Goal: Task Accomplishment & Management: Manage account settings

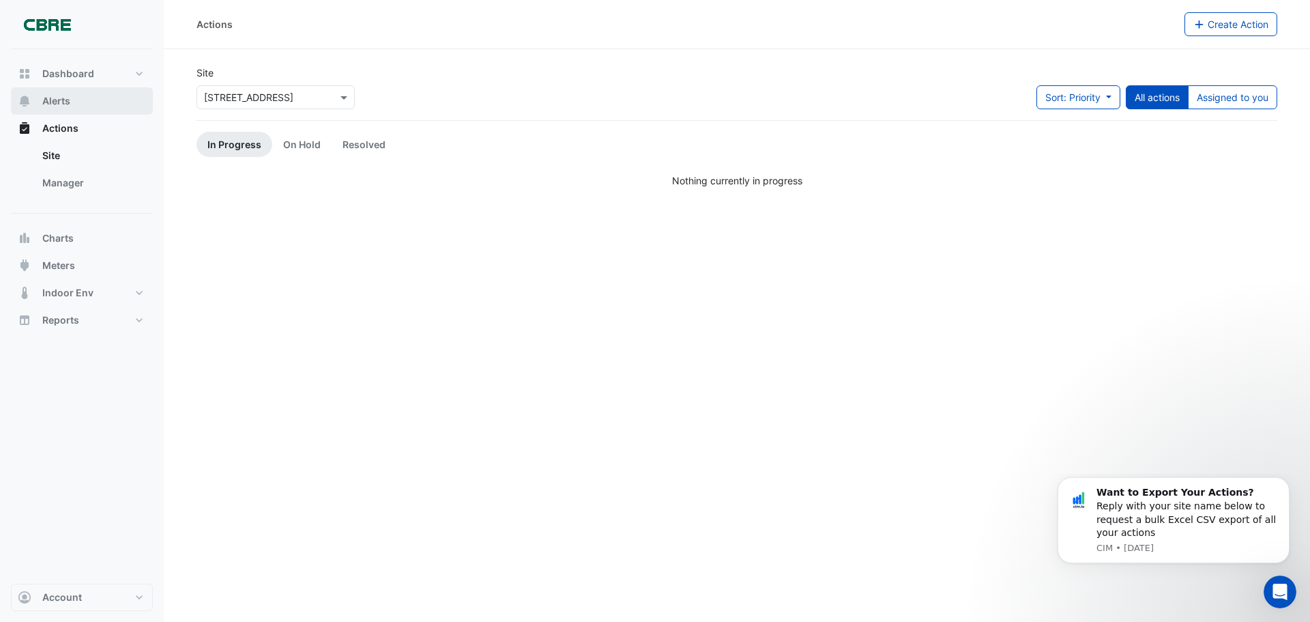
click at [82, 97] on button "Alerts" at bounding box center [82, 100] width 142 height 27
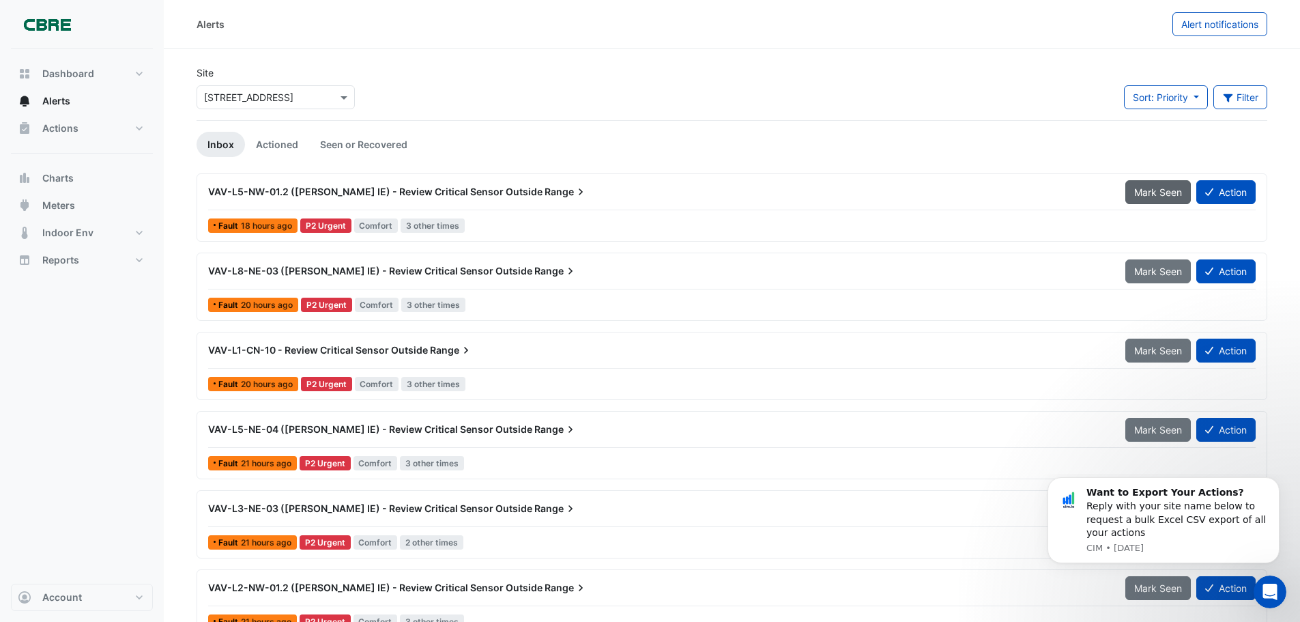
click at [1165, 193] on span "Mark Seen" at bounding box center [1158, 192] width 48 height 12
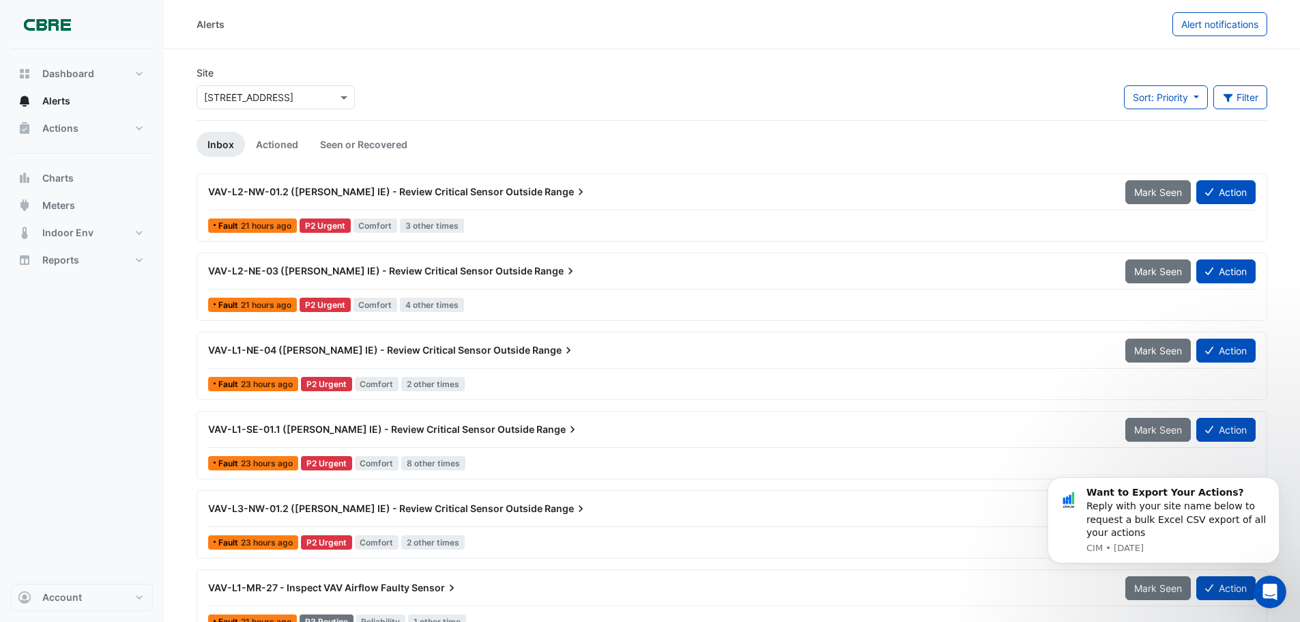
click at [1165, 193] on span "Mark Seen" at bounding box center [1158, 192] width 48 height 12
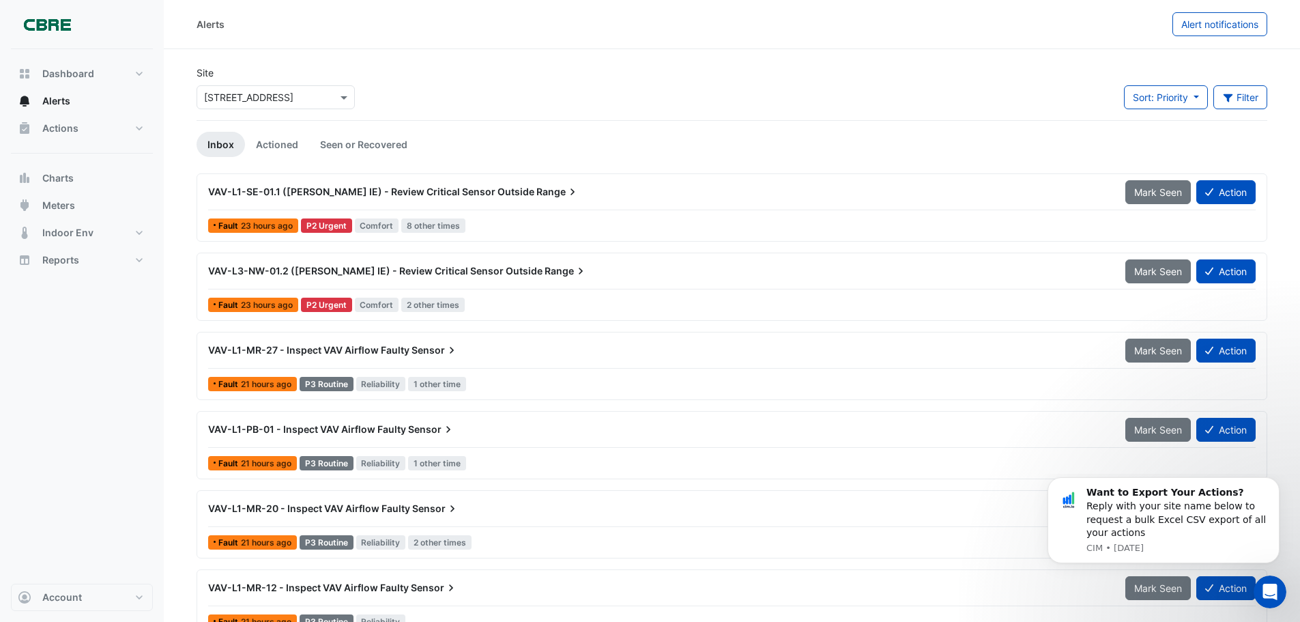
click at [1165, 193] on span "Mark Seen" at bounding box center [1158, 192] width 48 height 12
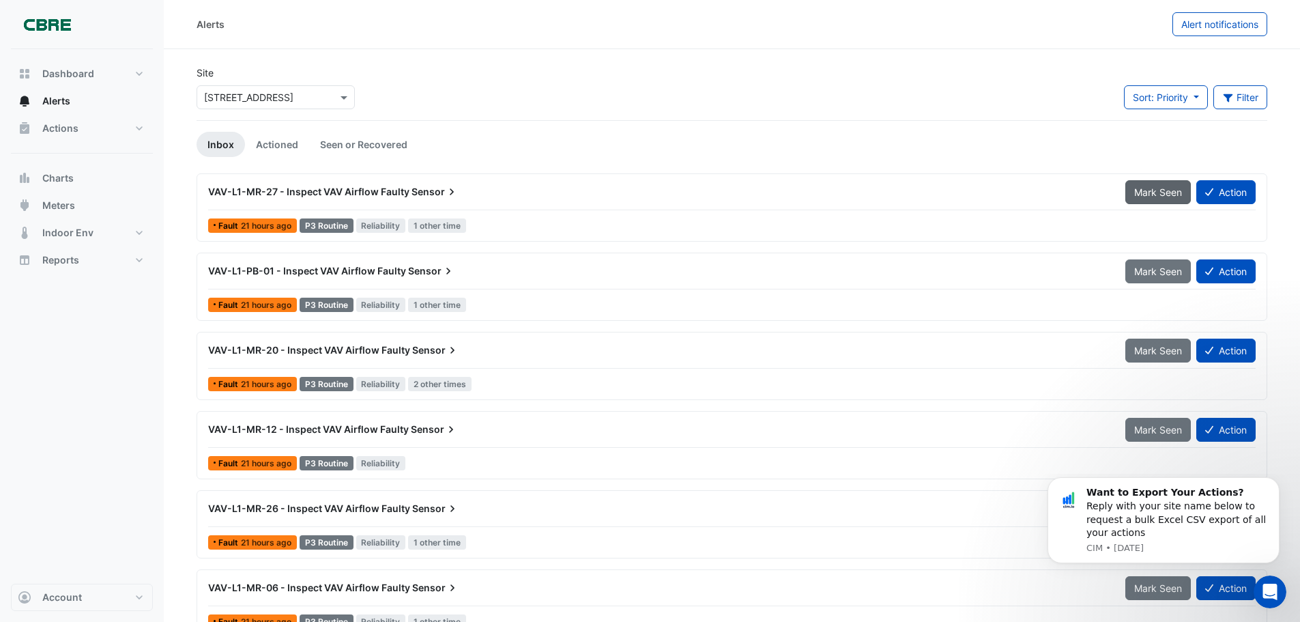
click at [1144, 190] on span "Mark Seen" at bounding box center [1158, 192] width 48 height 12
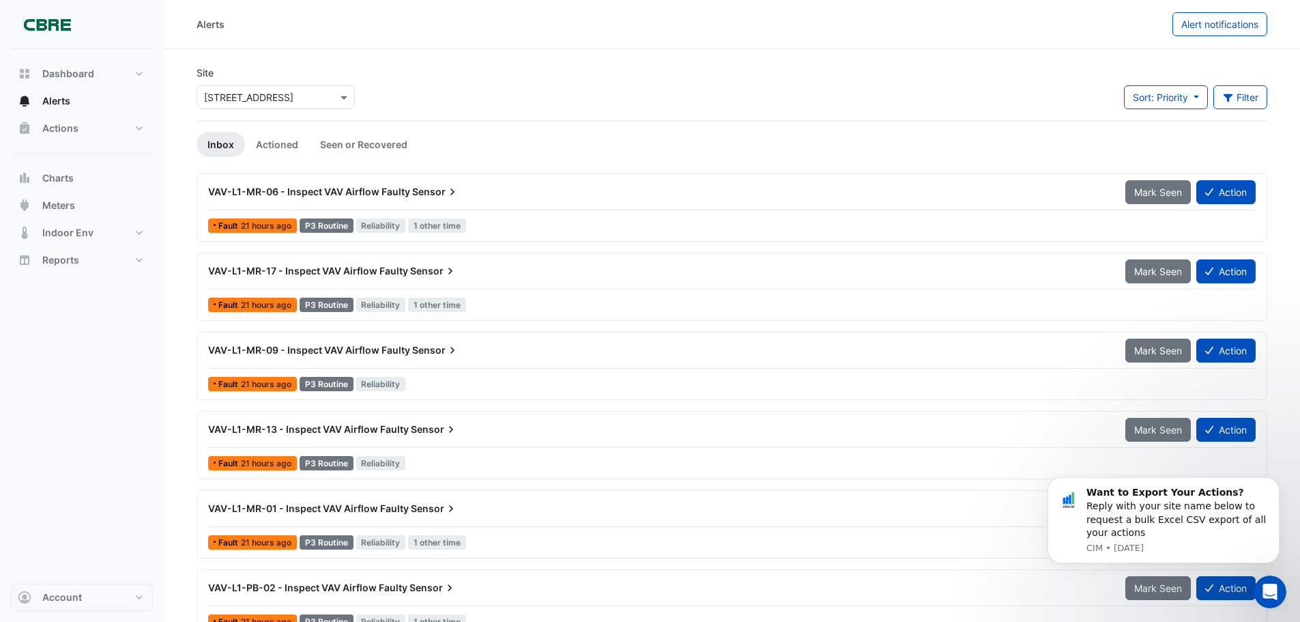
click at [1144, 190] on span "Mark Seen" at bounding box center [1158, 192] width 48 height 12
click at [1144, 265] on span "Mark Seen" at bounding box center [1158, 271] width 48 height 12
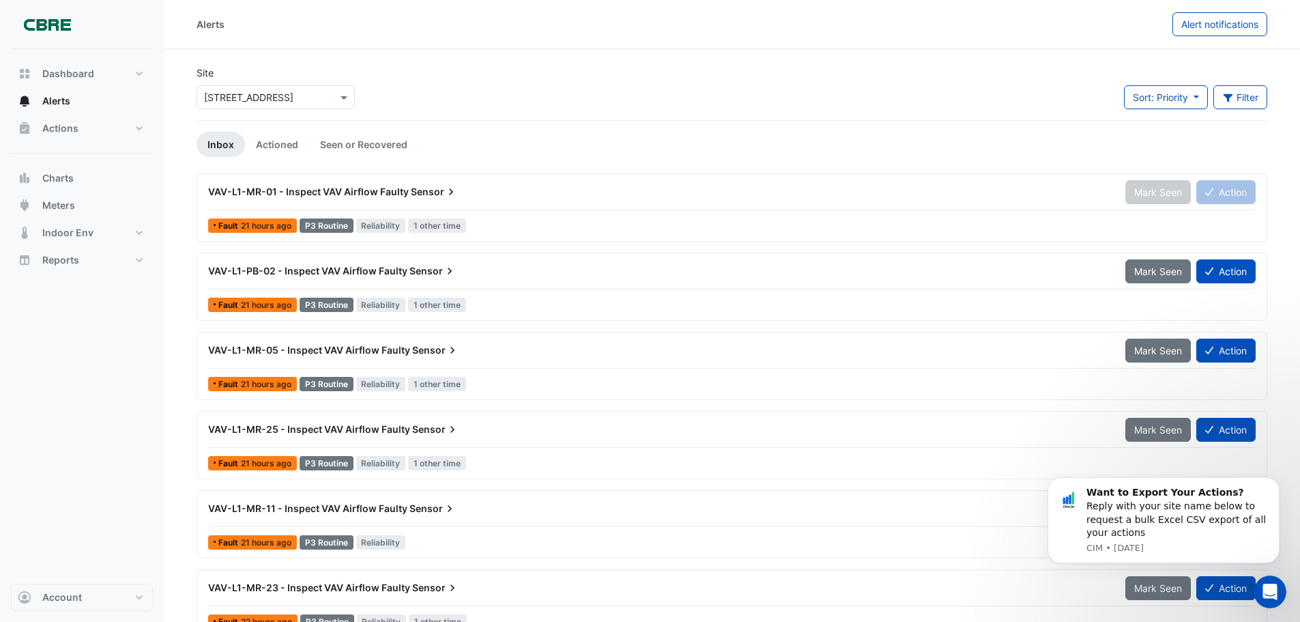
click at [1144, 265] on span "Mark Seen" at bounding box center [1158, 271] width 48 height 12
click at [1144, 190] on span "Mark Seen" at bounding box center [1158, 192] width 48 height 12
click at [1144, 190] on div "Mark Seen" at bounding box center [1160, 192] width 71 height 24
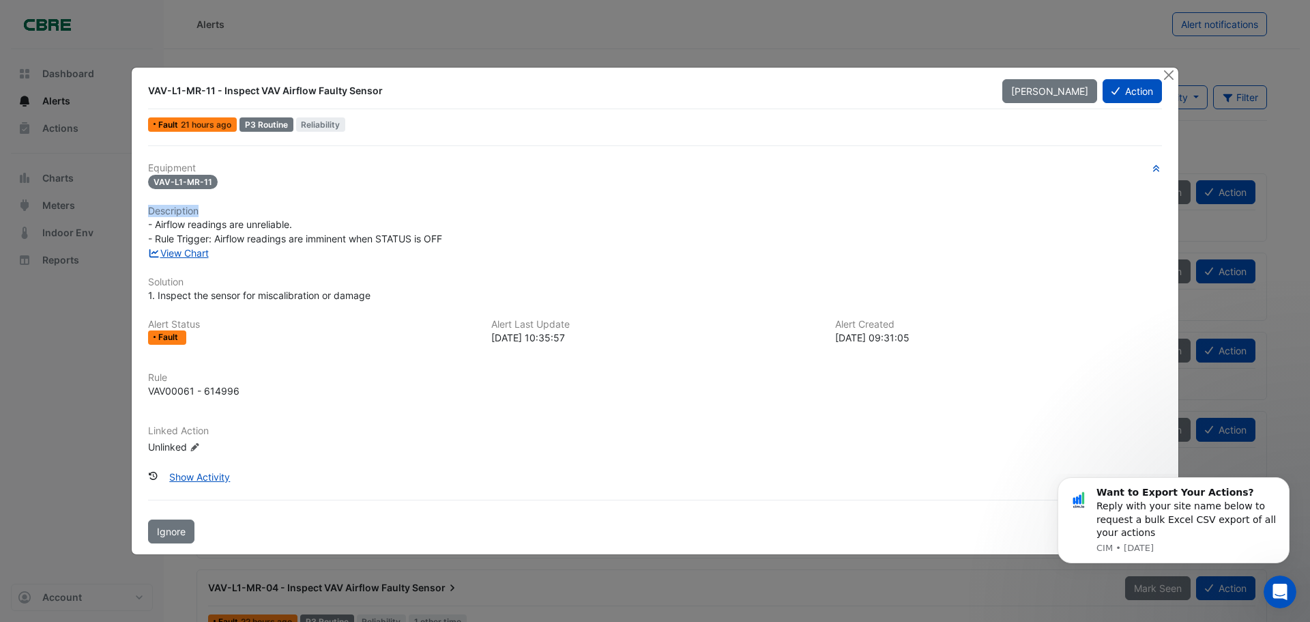
click at [1144, 190] on div "Equipment VAV-L1-MR-11 Description - Airflow readings are unreliable. - Rule Tr…" at bounding box center [655, 313] width 1014 height 302
click at [1164, 74] on button "Close" at bounding box center [1169, 75] width 14 height 14
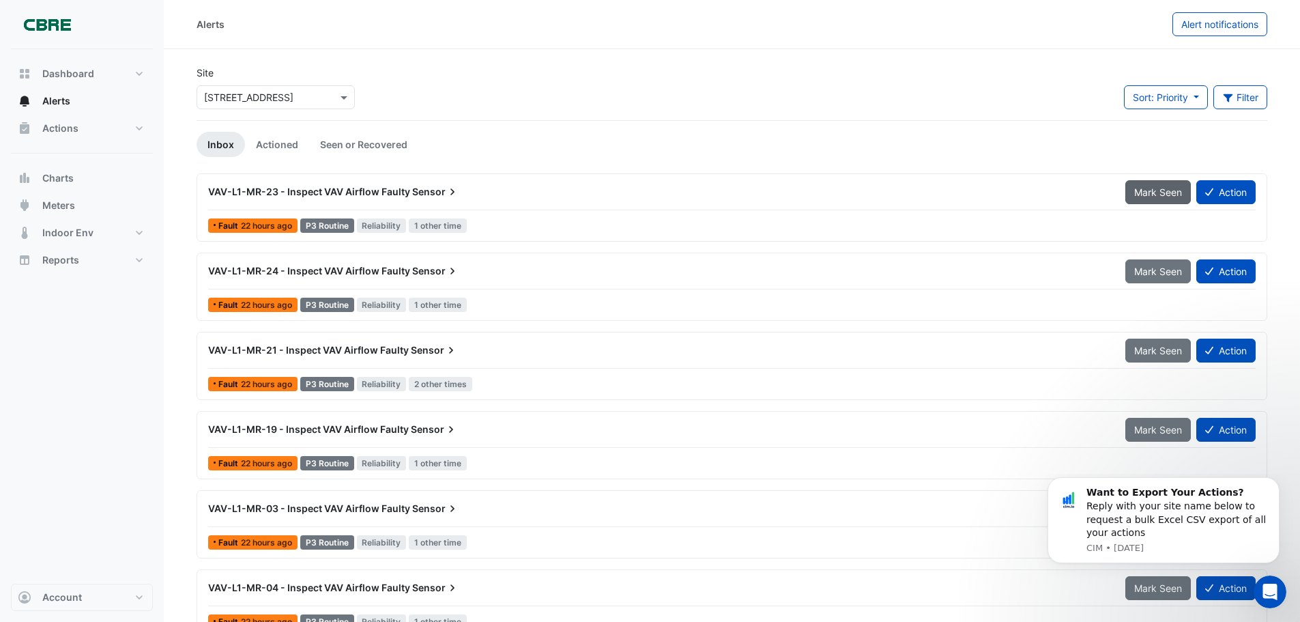
click at [1136, 189] on span "Mark Seen" at bounding box center [1158, 192] width 48 height 12
click at [1146, 194] on span "Mark Seen" at bounding box center [1158, 192] width 48 height 12
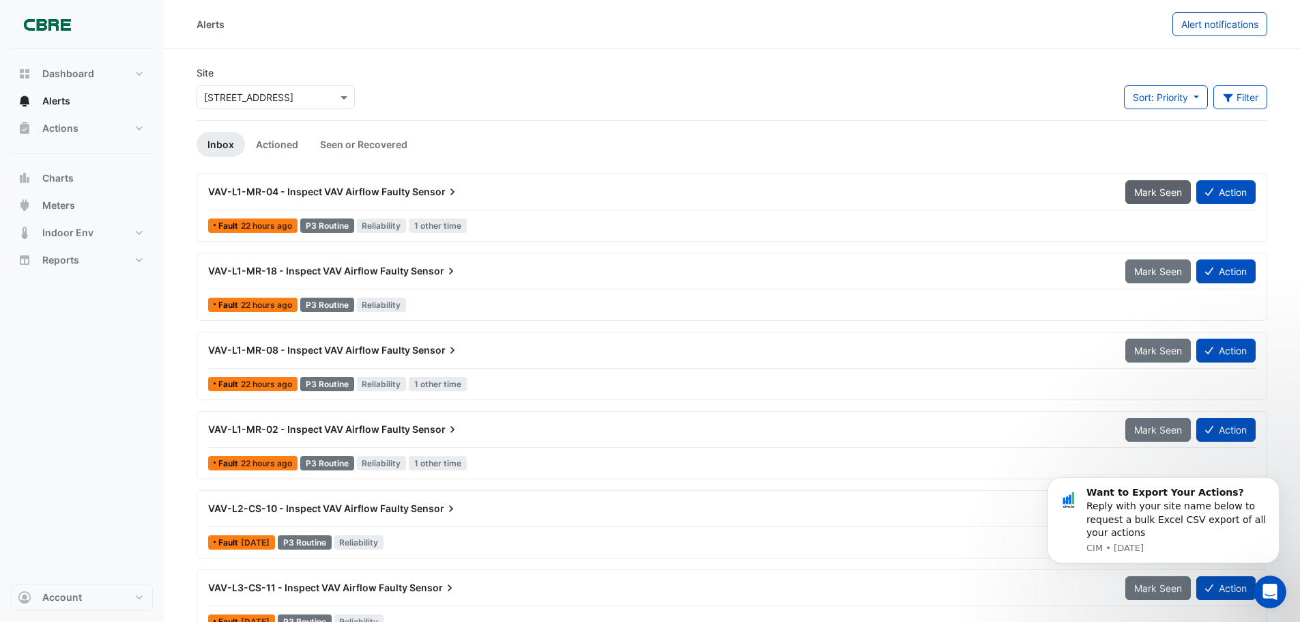
click at [1146, 193] on span "Mark Seen" at bounding box center [1158, 192] width 48 height 12
click at [1146, 192] on span "Mark Seen" at bounding box center [1158, 192] width 48 height 12
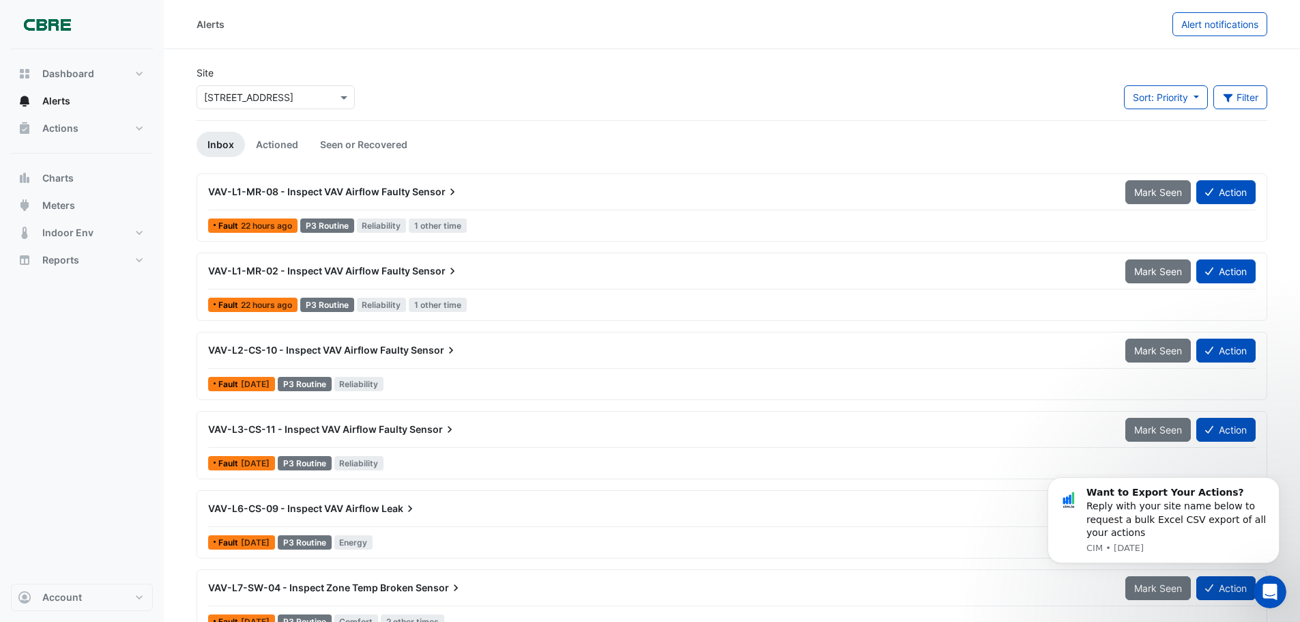
click at [1146, 192] on span "Mark Seen" at bounding box center [1158, 192] width 48 height 12
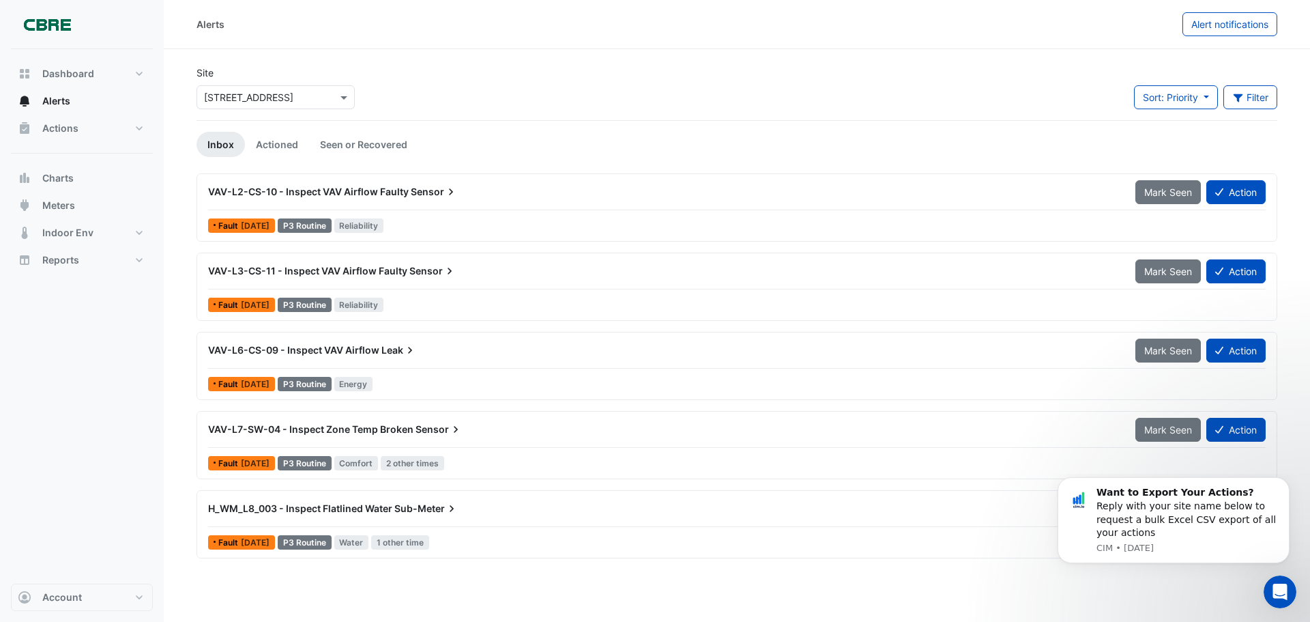
click at [1146, 192] on span "Mark Seen" at bounding box center [1168, 192] width 48 height 12
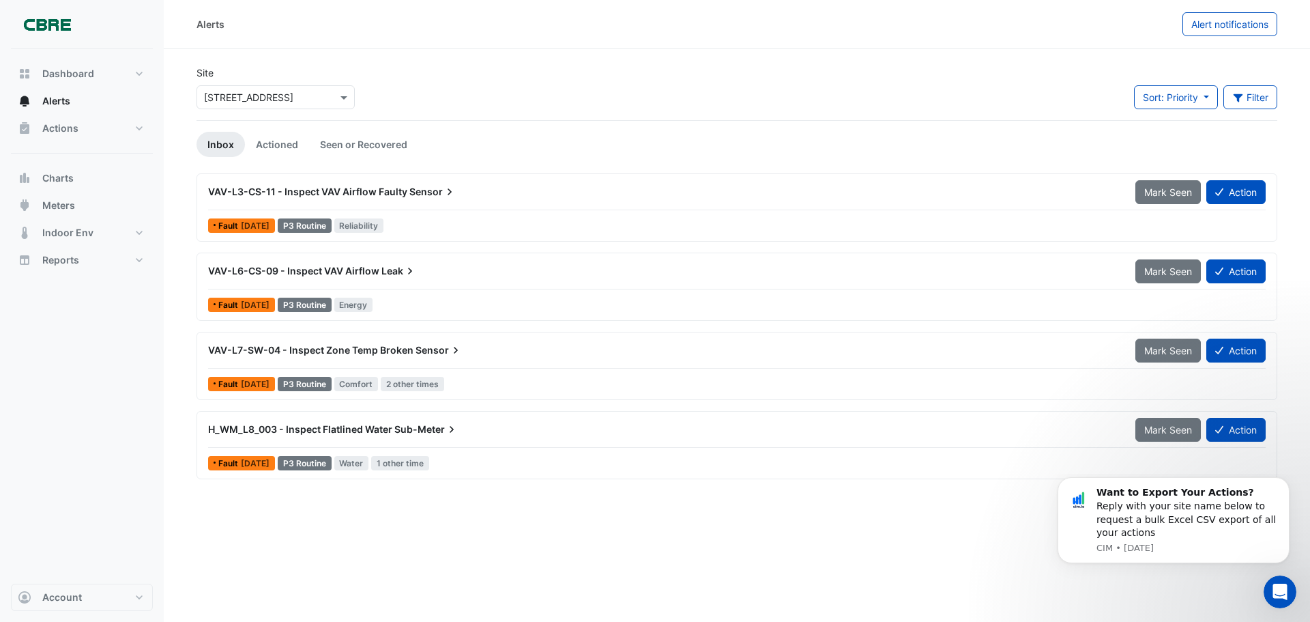
click at [1146, 192] on span "Mark Seen" at bounding box center [1168, 192] width 48 height 12
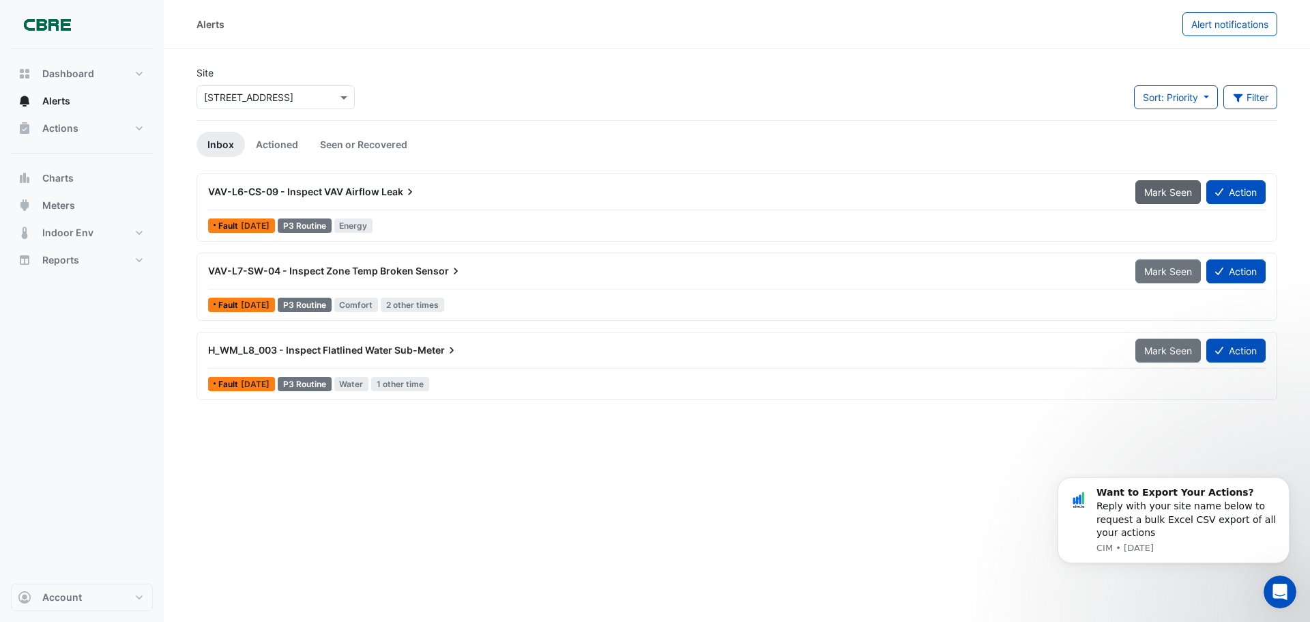
click at [1146, 193] on span "Mark Seen" at bounding box center [1168, 192] width 48 height 12
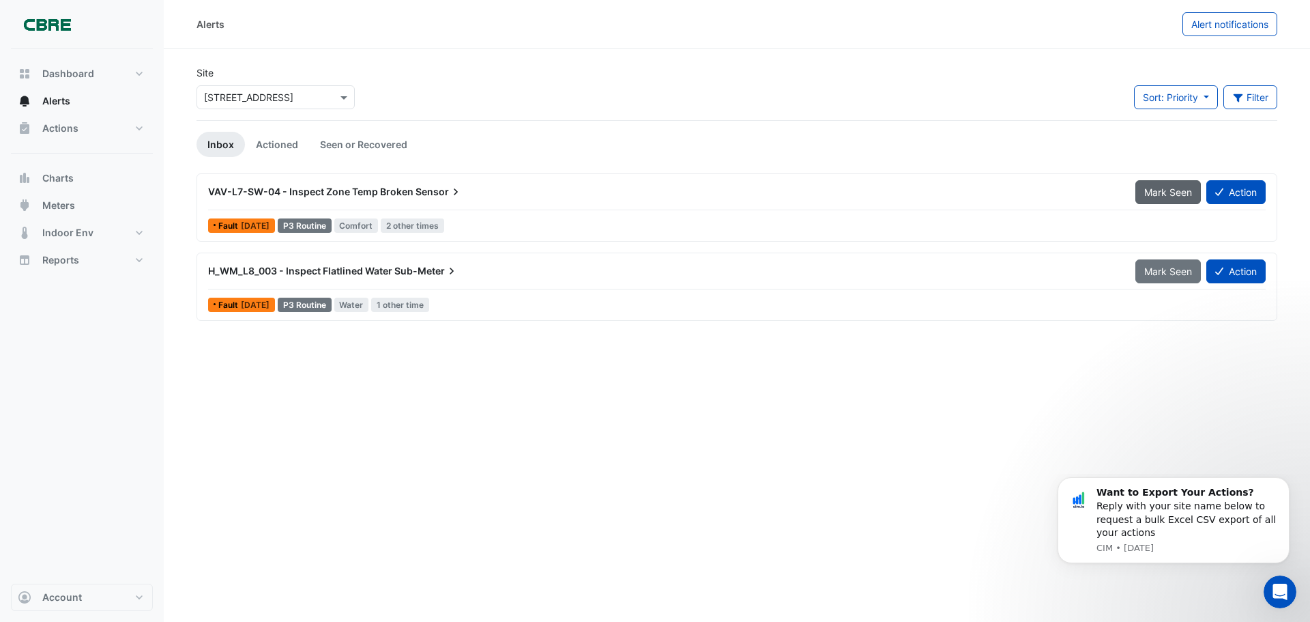
click at [1147, 197] on span "Mark Seen" at bounding box center [1168, 192] width 48 height 12
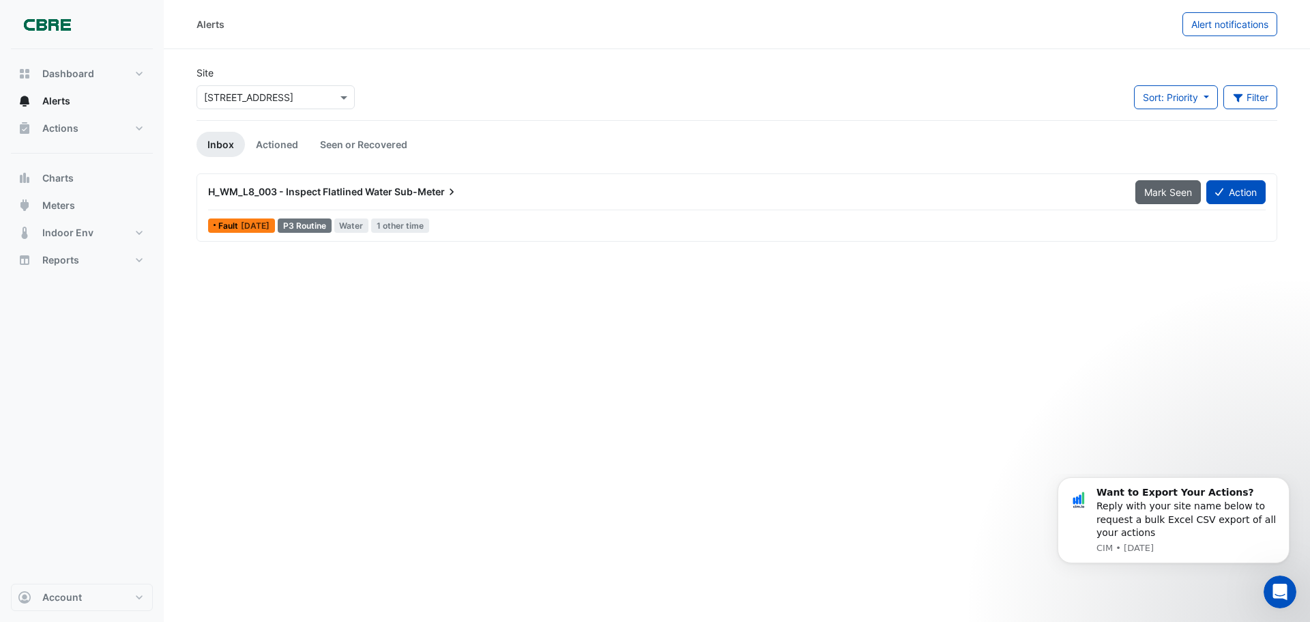
click at [1149, 193] on span "Mark Seen" at bounding box center [1168, 192] width 48 height 12
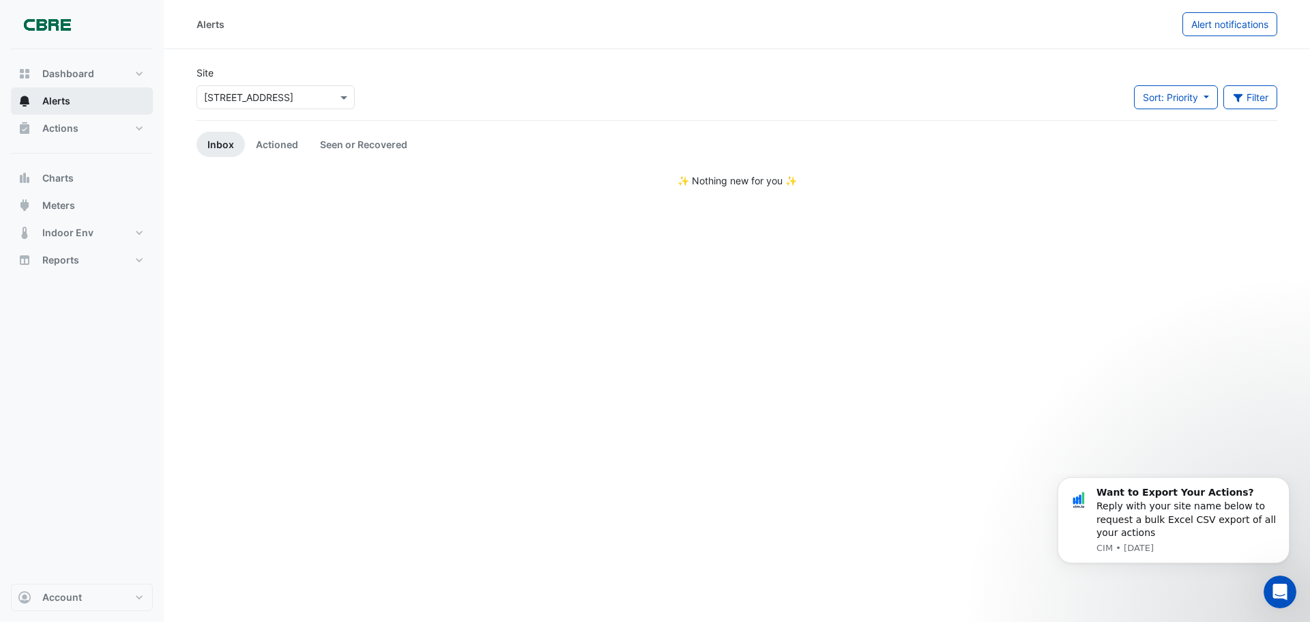
click at [61, 102] on span "Alerts" at bounding box center [56, 101] width 28 height 14
